Goal: Information Seeking & Learning: Learn about a topic

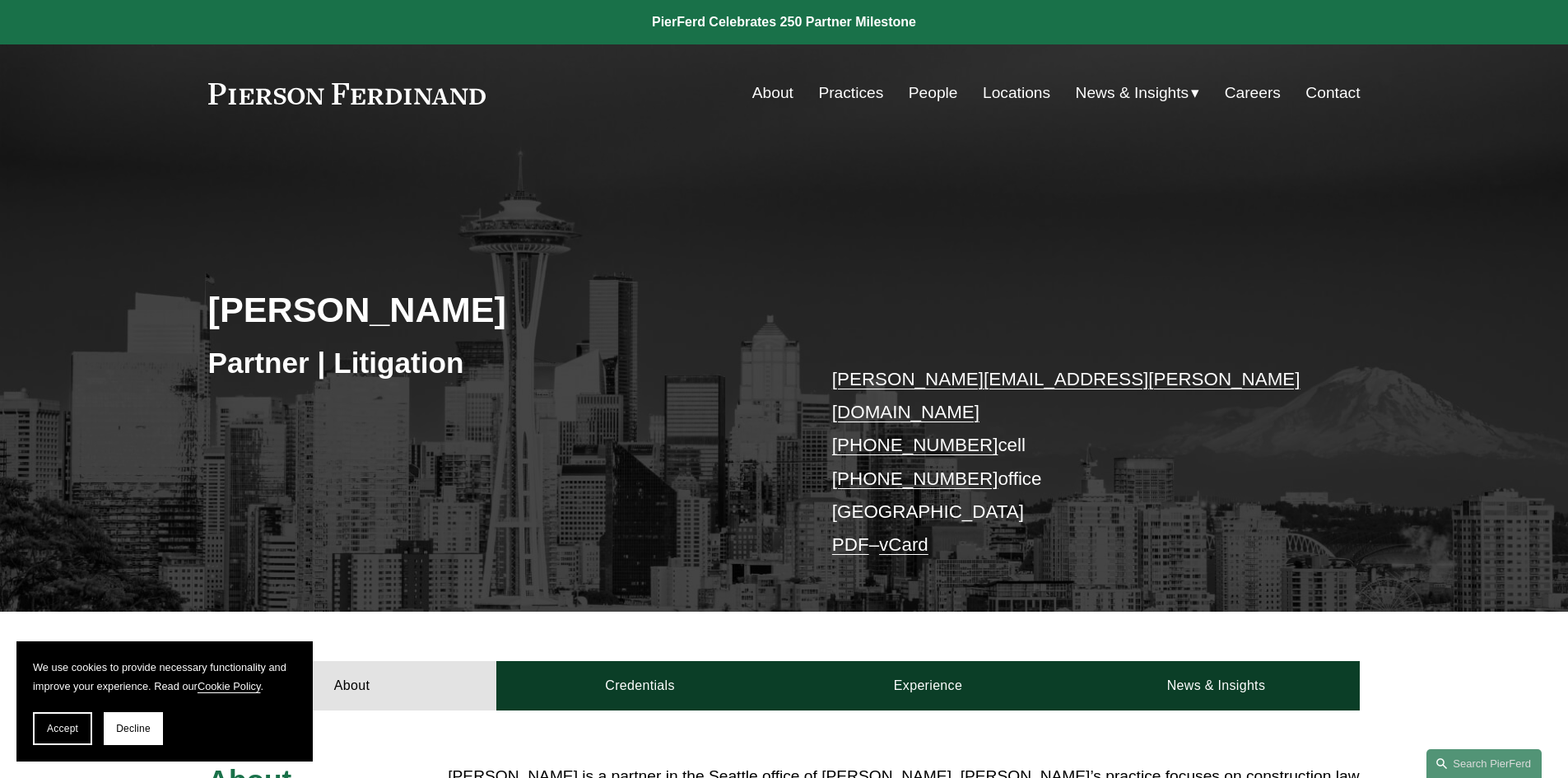
click at [910, 96] on link "People" at bounding box center [934, 93] width 50 height 31
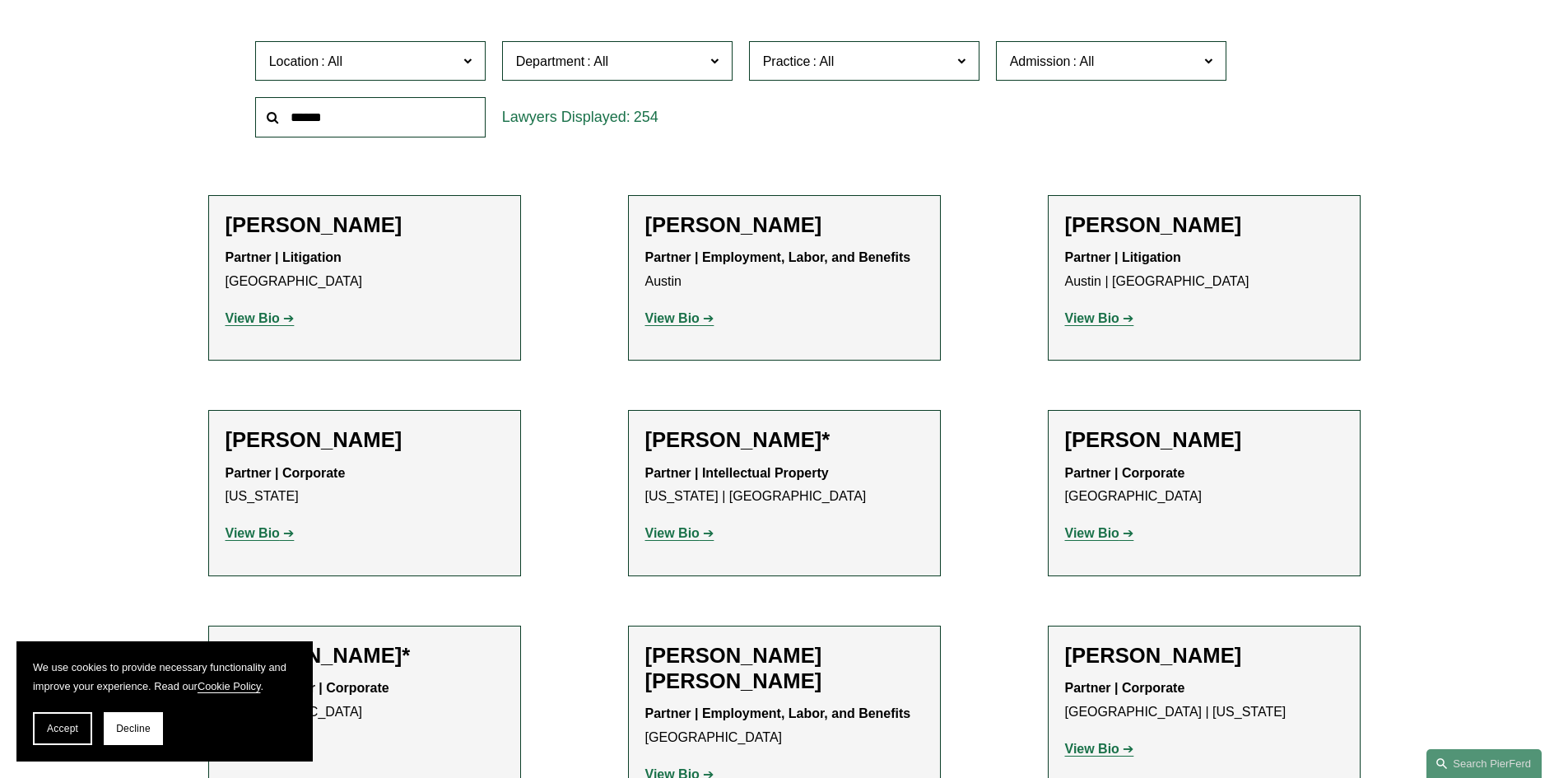
scroll to position [577, 0]
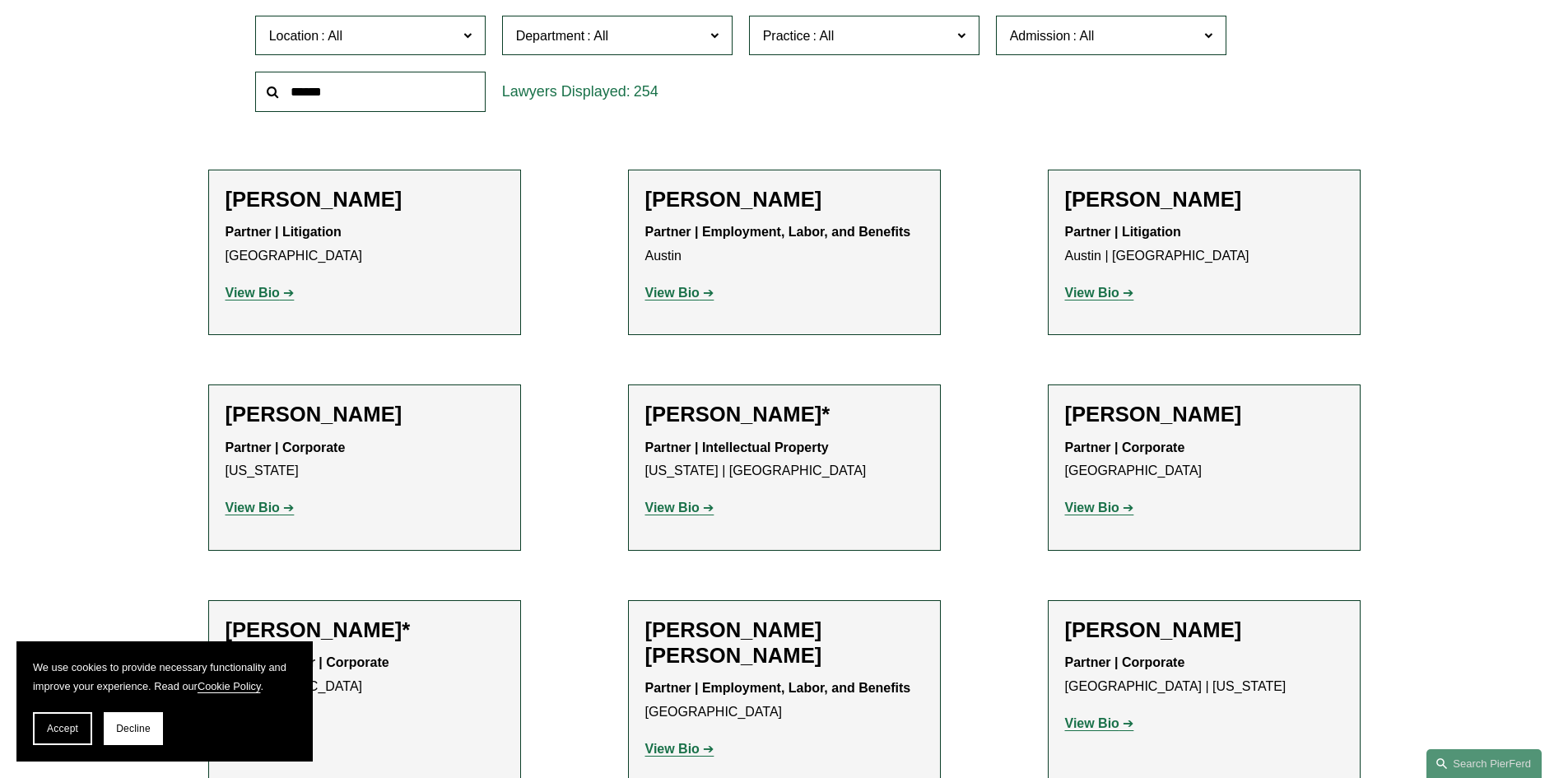
click at [678, 297] on strong "View Bio" at bounding box center [672, 292] width 54 height 14
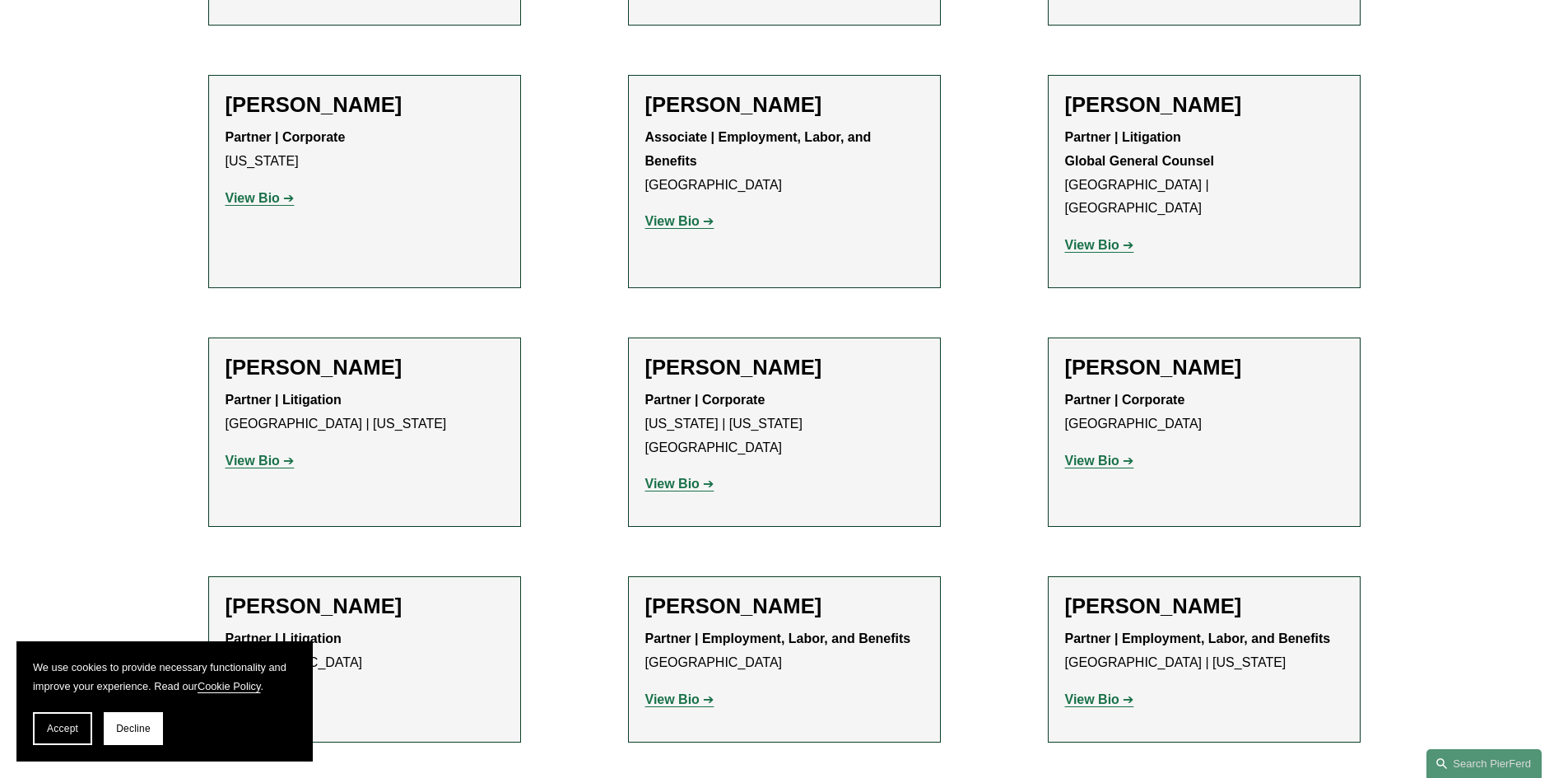
scroll to position [8071, 0]
click at [251, 694] on strong "View Bio" at bounding box center [252, 701] width 54 height 14
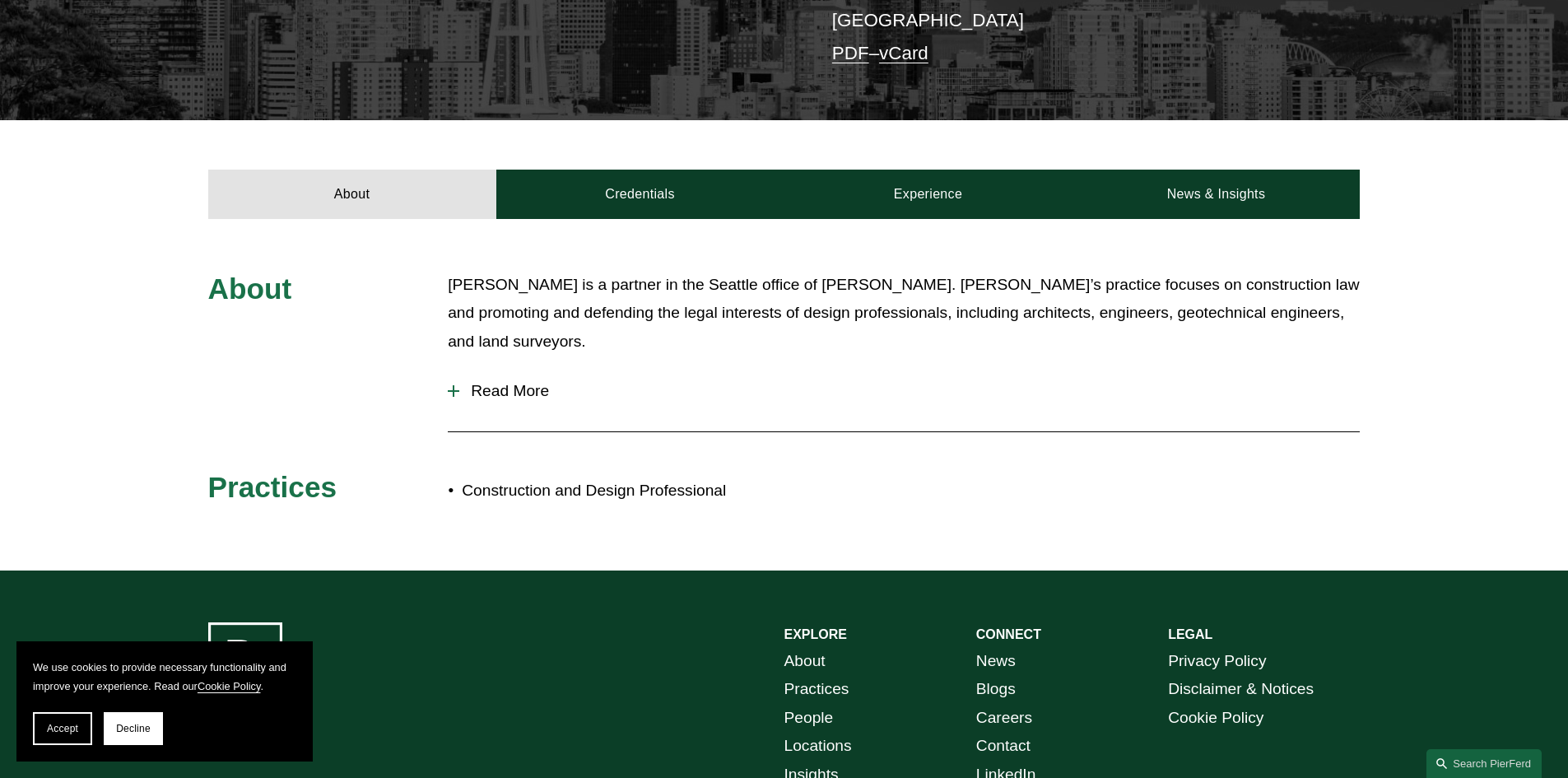
scroll to position [637, 0]
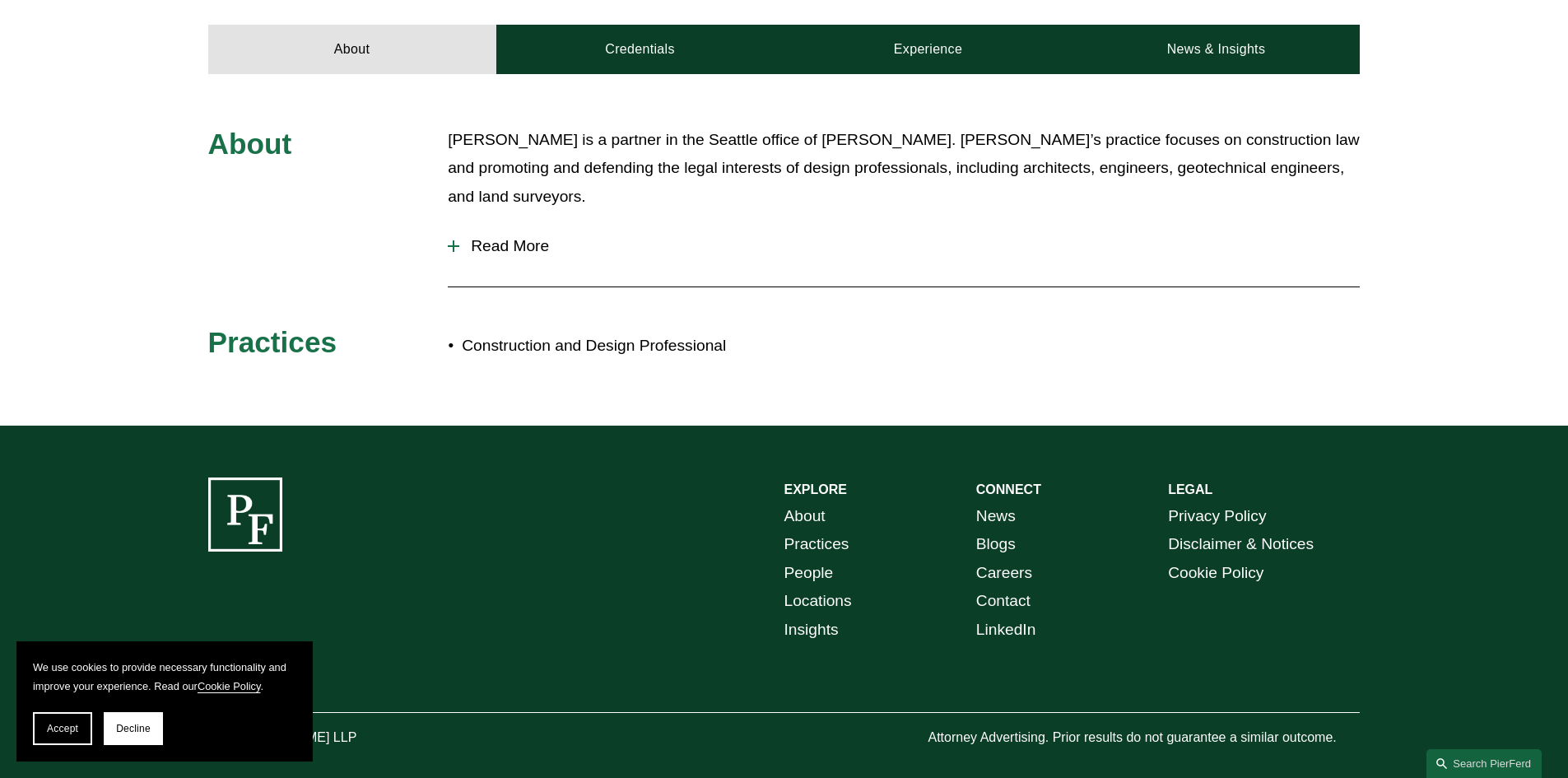
click at [456, 245] on div at bounding box center [454, 246] width 12 height 2
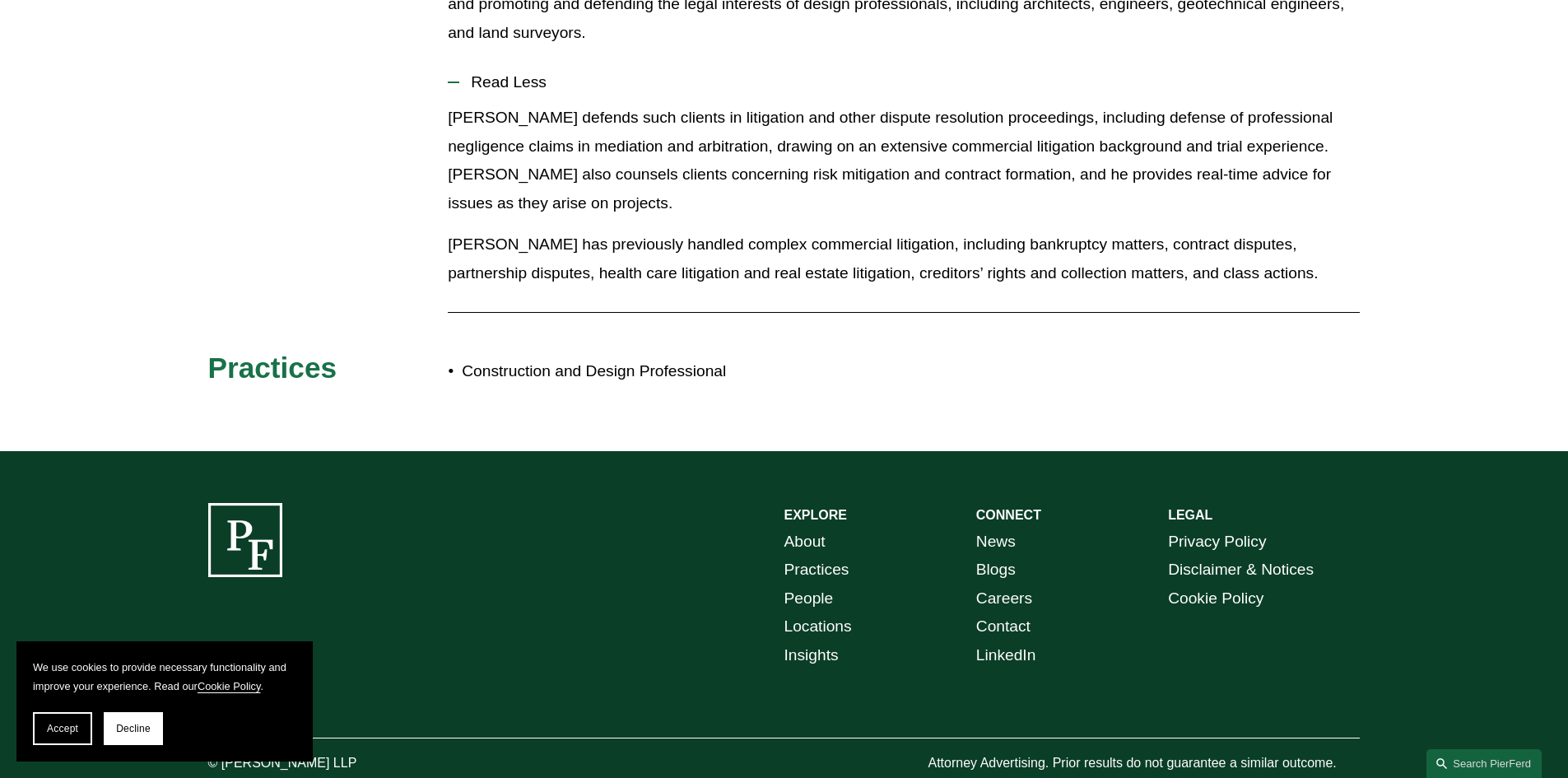
scroll to position [826, 0]
